Goal: Check status

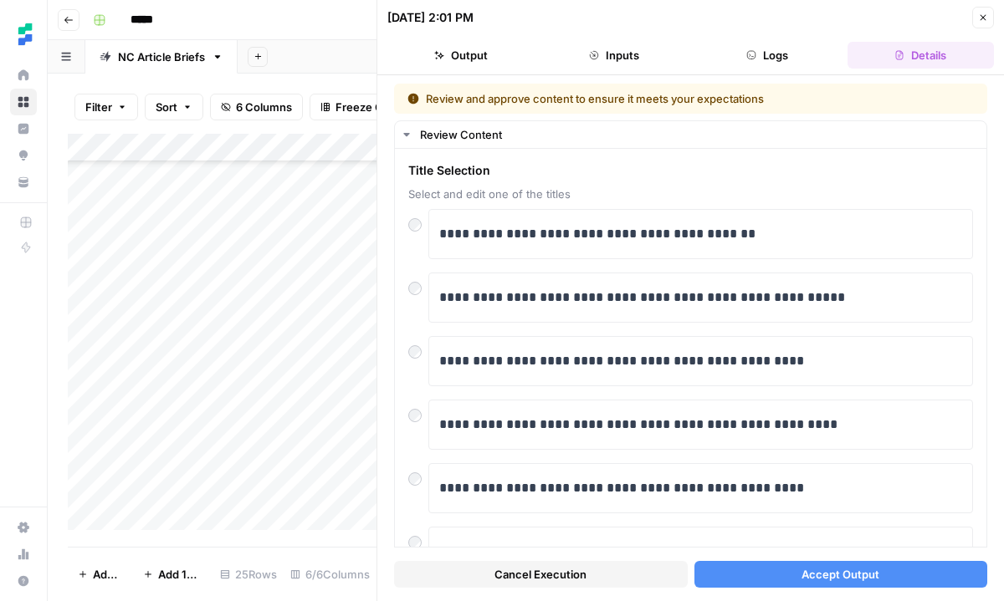
scroll to position [274, 0]
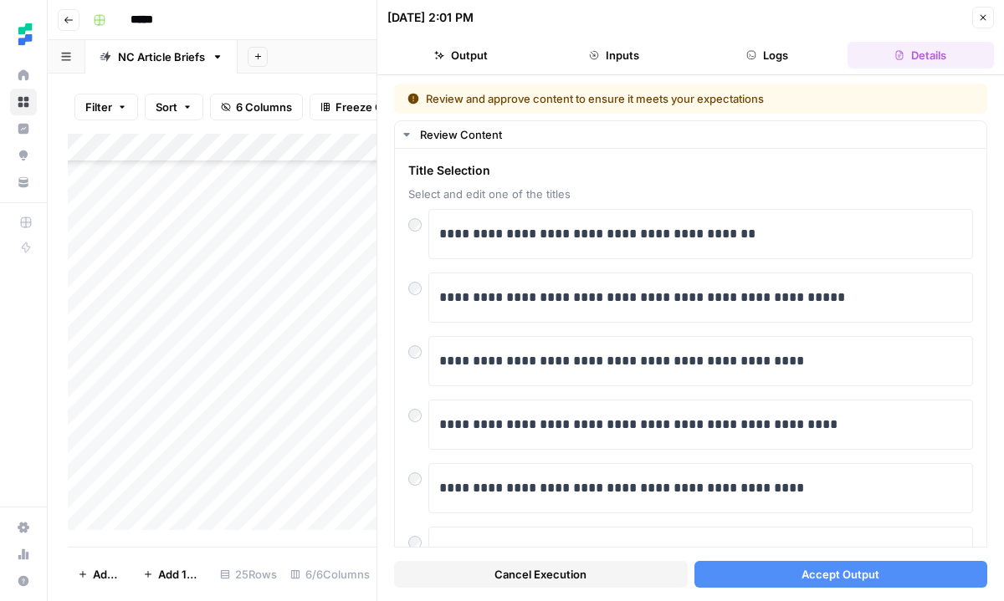
scroll to position [274, 0]
